Goal: Information Seeking & Learning: Learn about a topic

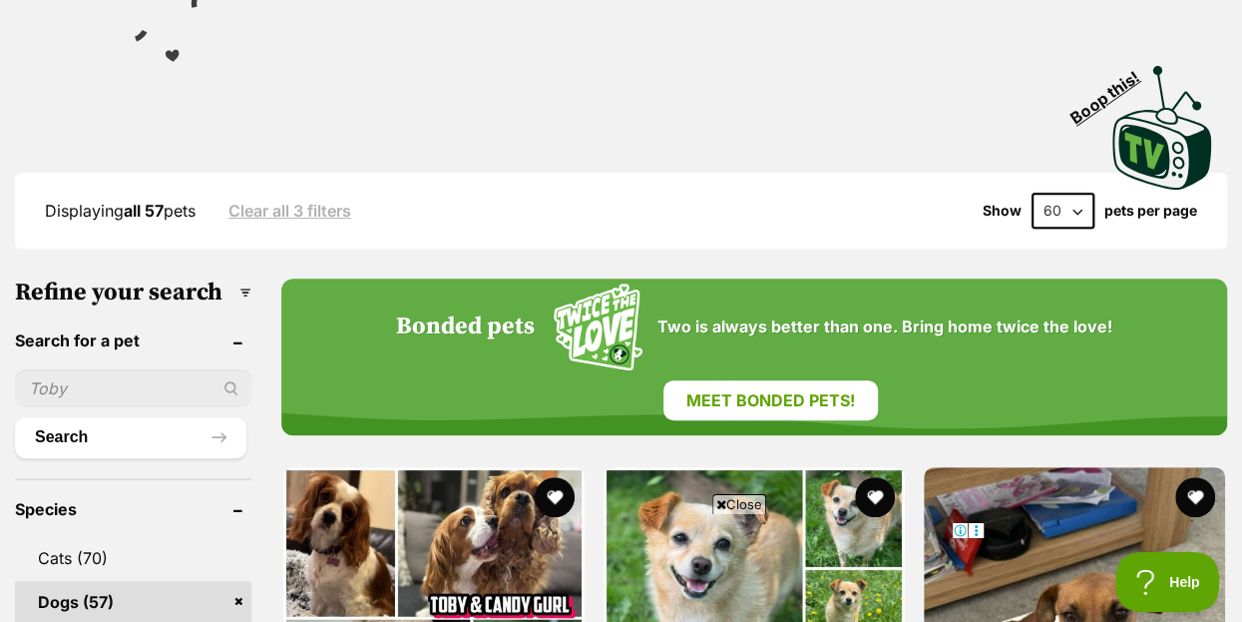
scroll to position [431, 0]
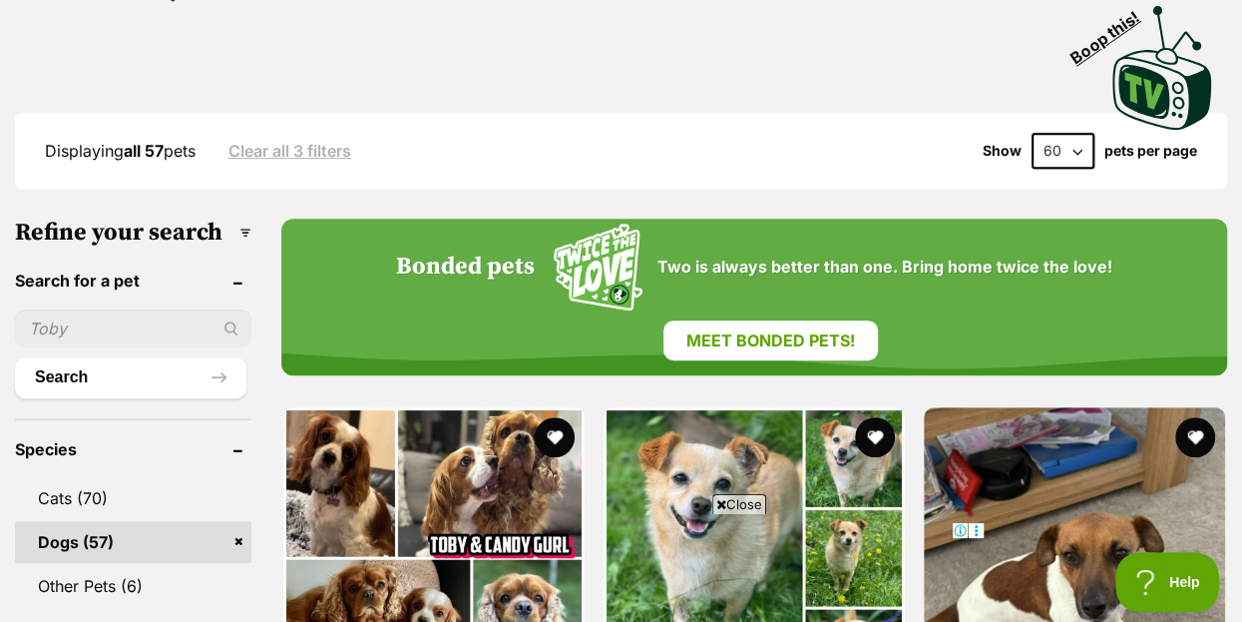
click at [102, 323] on input "text" at bounding box center [133, 328] width 236 height 38
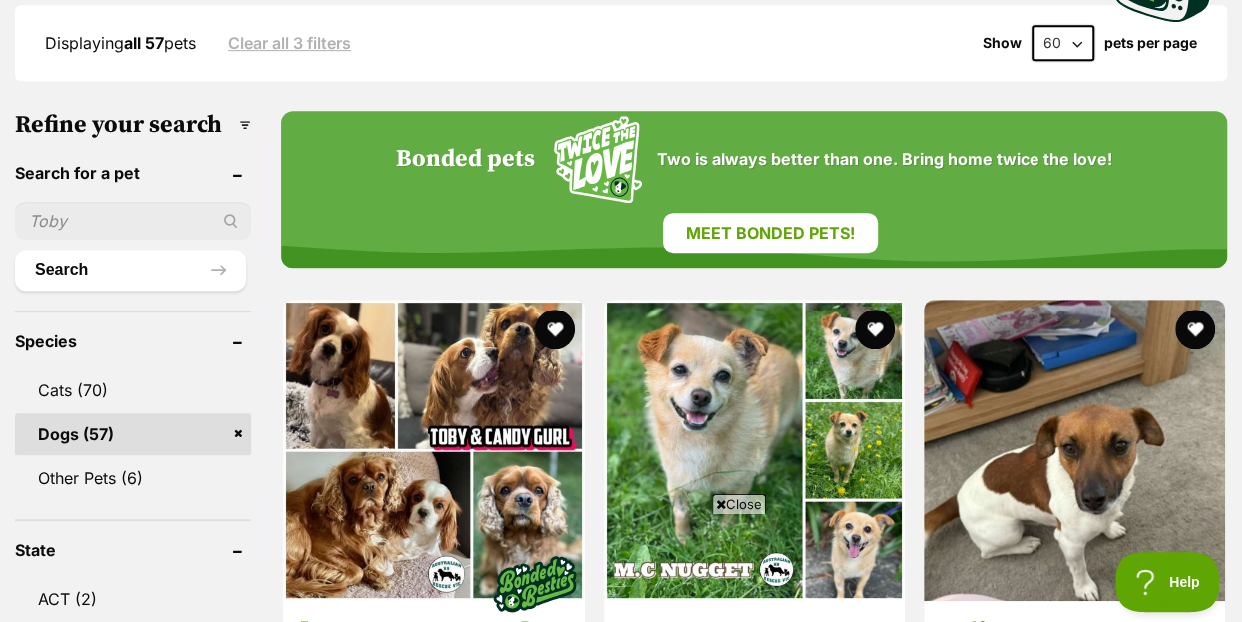
scroll to position [0, 0]
click at [86, 222] on input "text" at bounding box center [133, 221] width 236 height 38
type input "chiw"
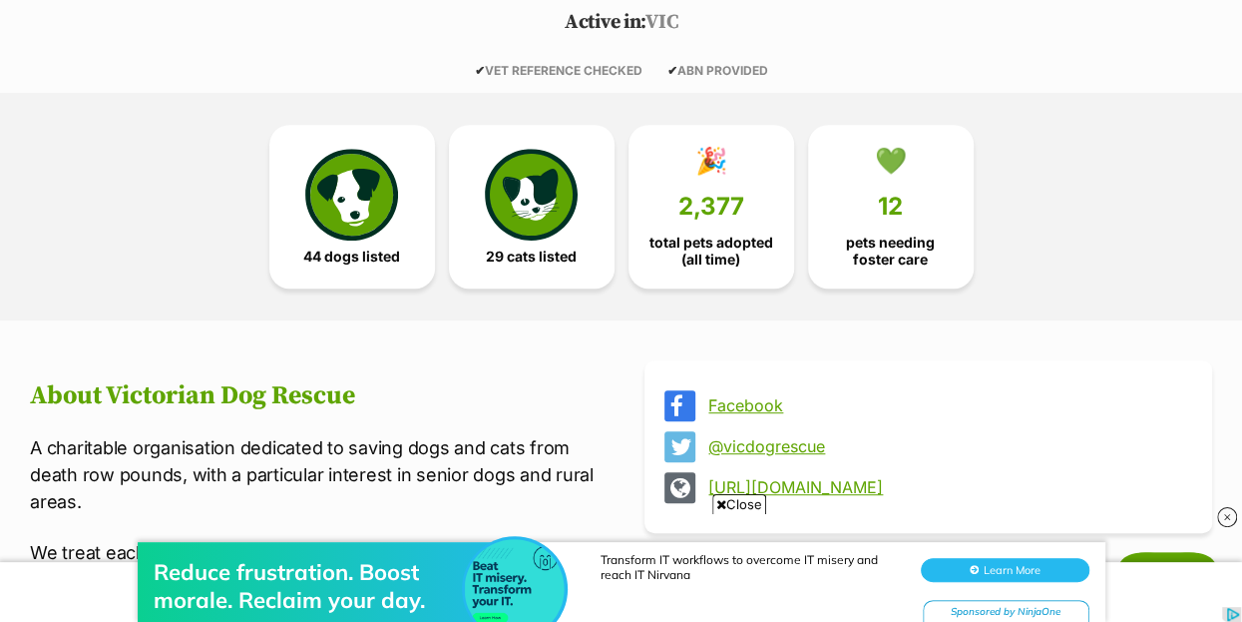
scroll to position [539, 0]
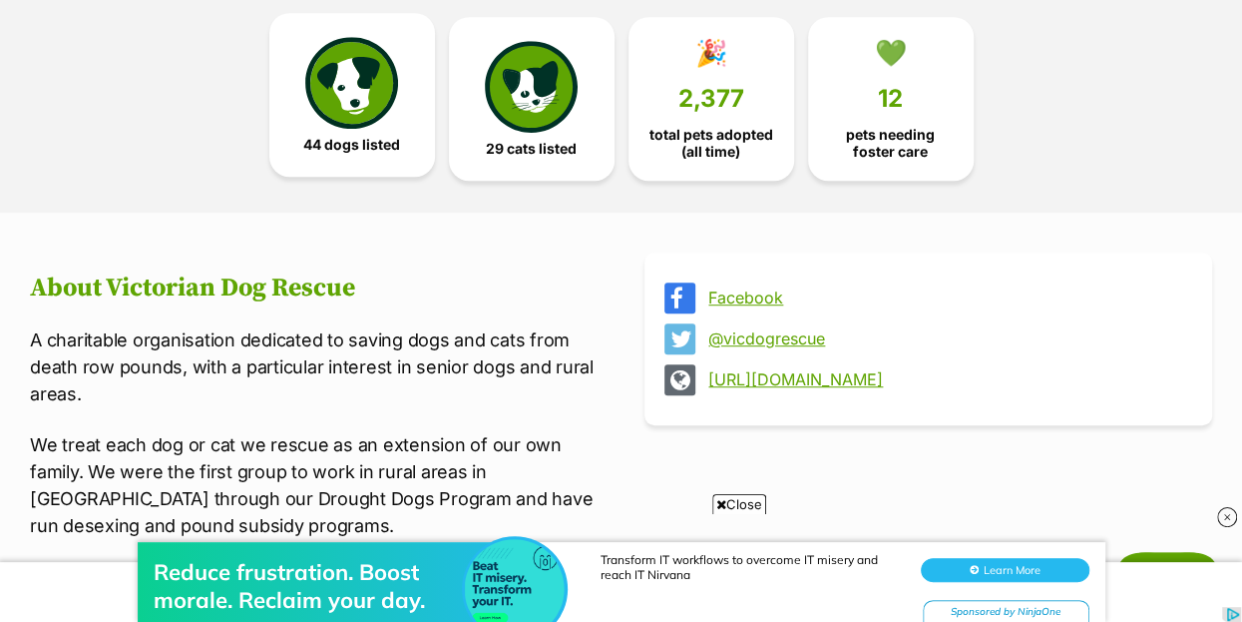
click at [342, 105] on img at bounding box center [351, 83] width 92 height 92
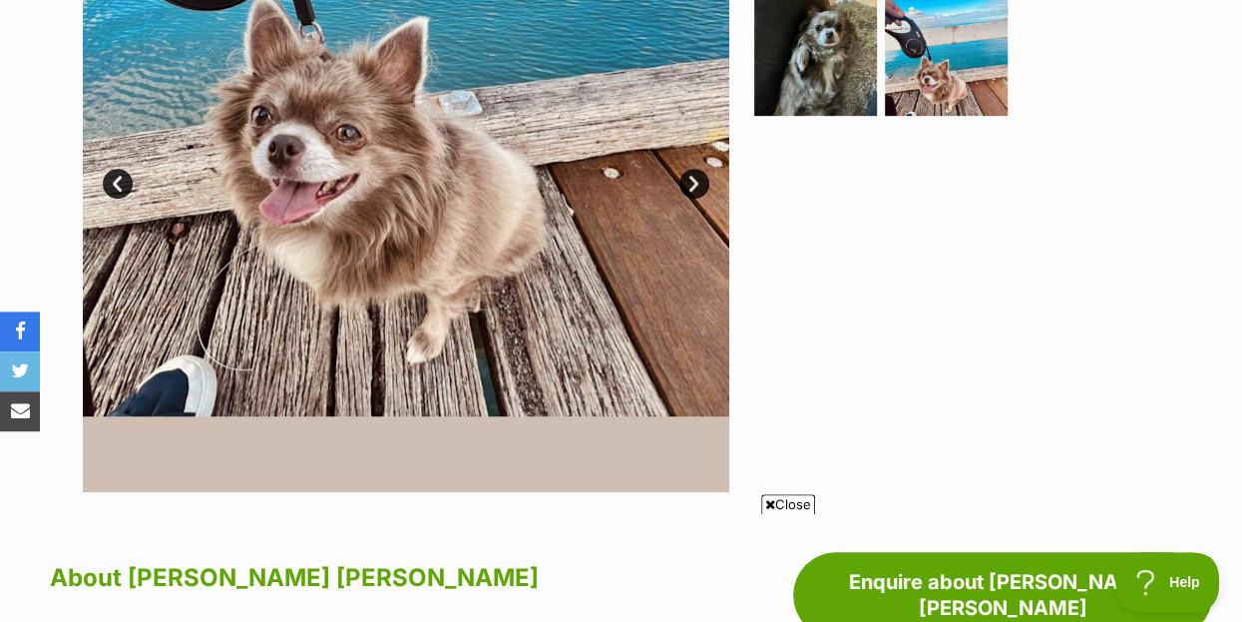
scroll to position [431, 0]
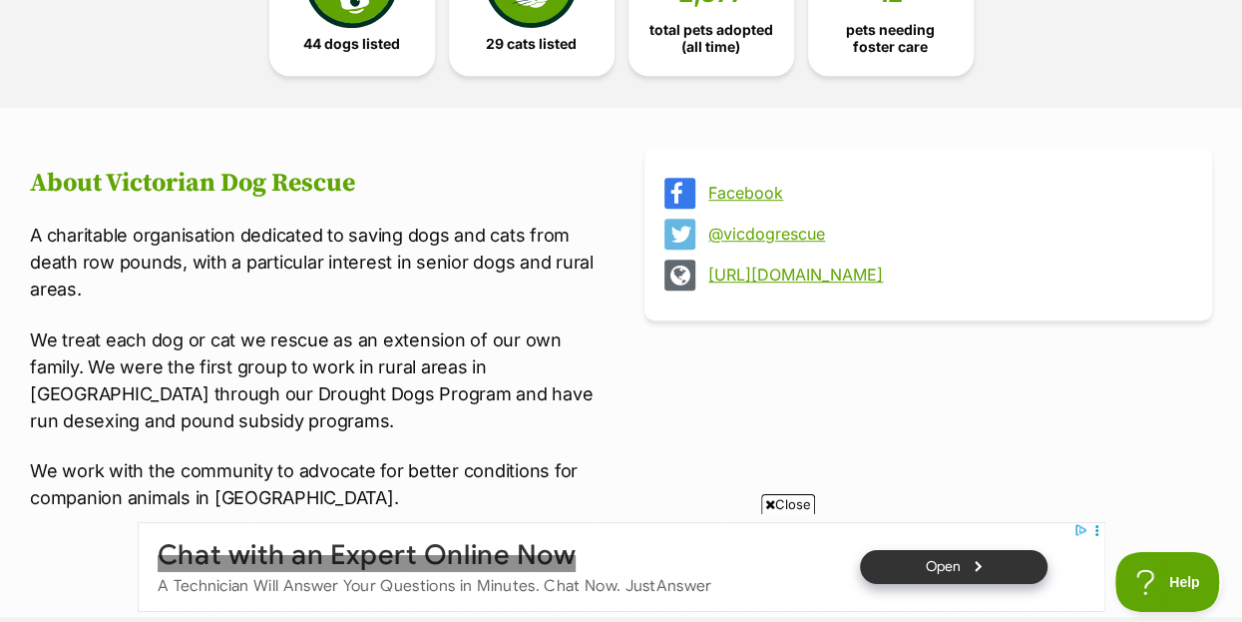
scroll to position [754, 0]
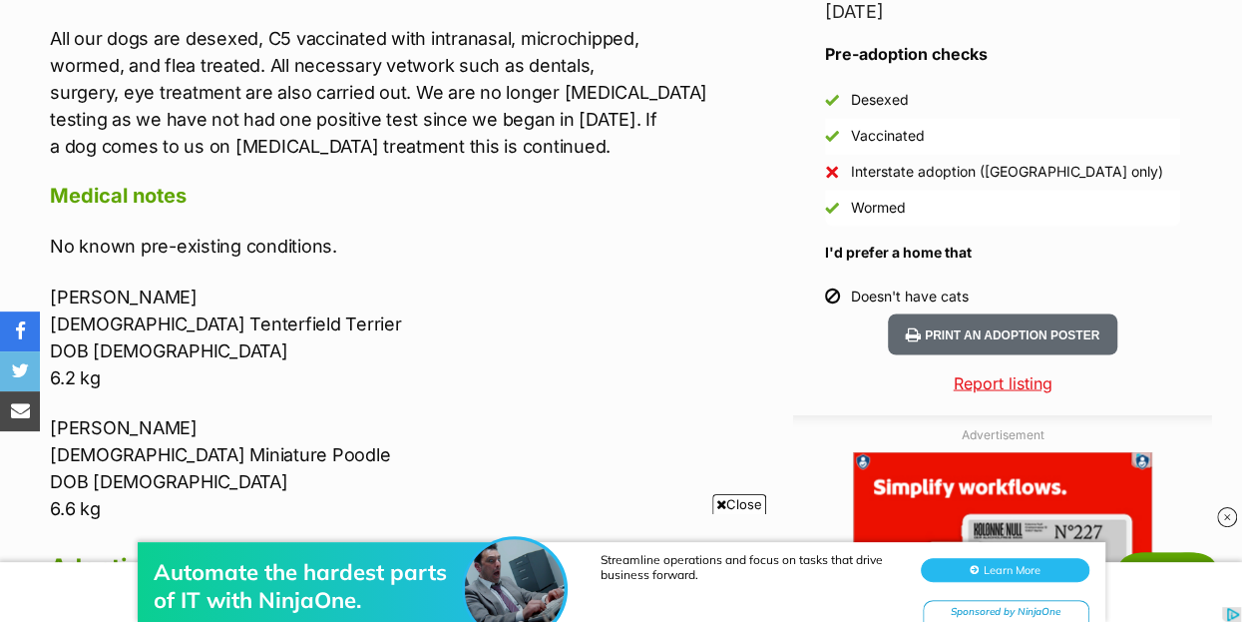
scroll to position [1940, 0]
